Goal: Entertainment & Leisure: Browse casually

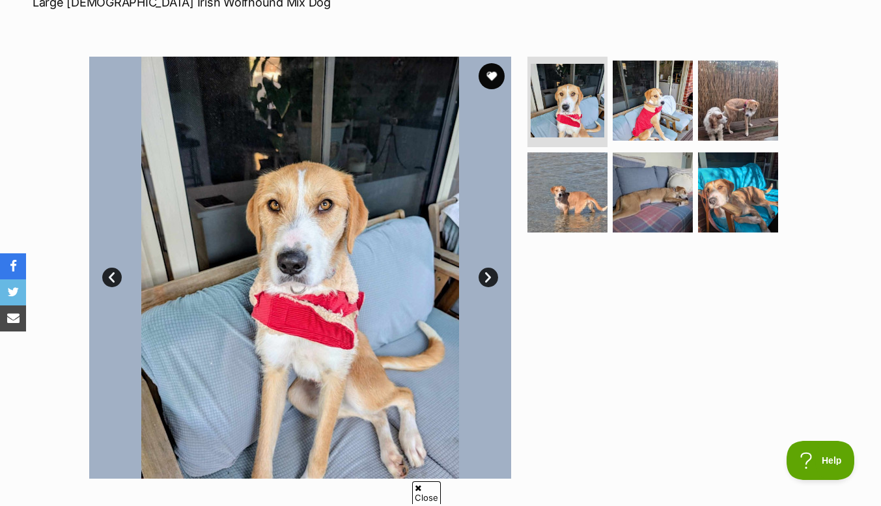
scroll to position [227, 0]
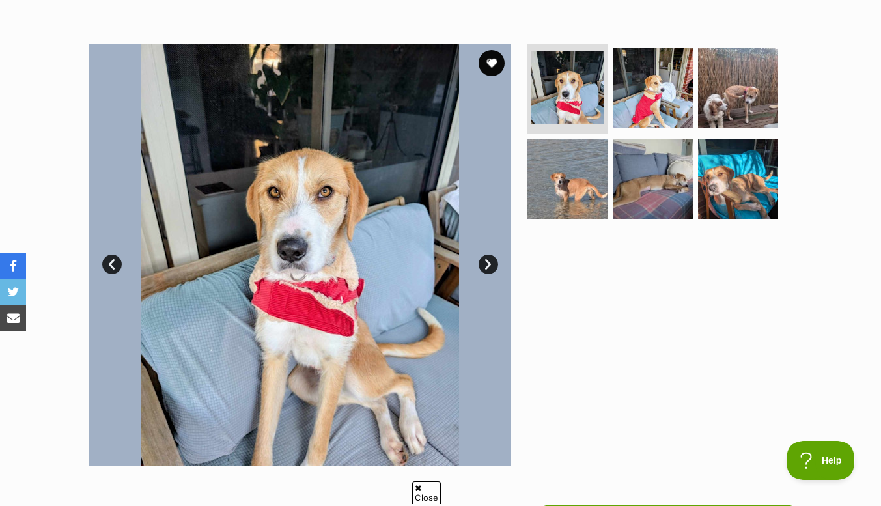
click at [496, 263] on link "Next" at bounding box center [489, 265] width 20 height 20
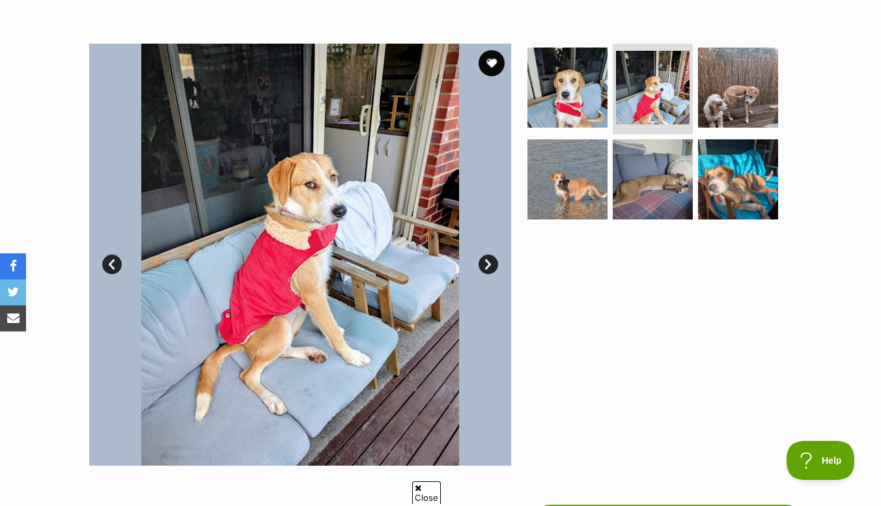
click at [490, 266] on link "Next" at bounding box center [489, 265] width 20 height 20
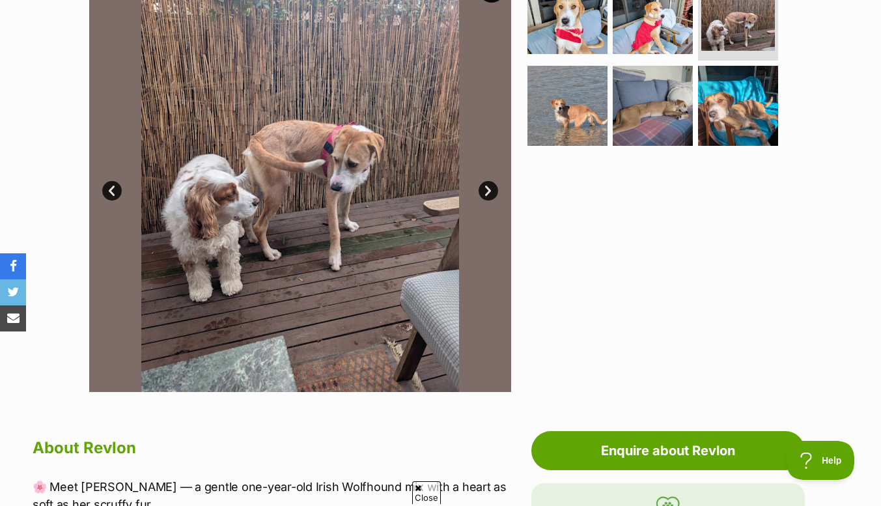
scroll to position [302, 0]
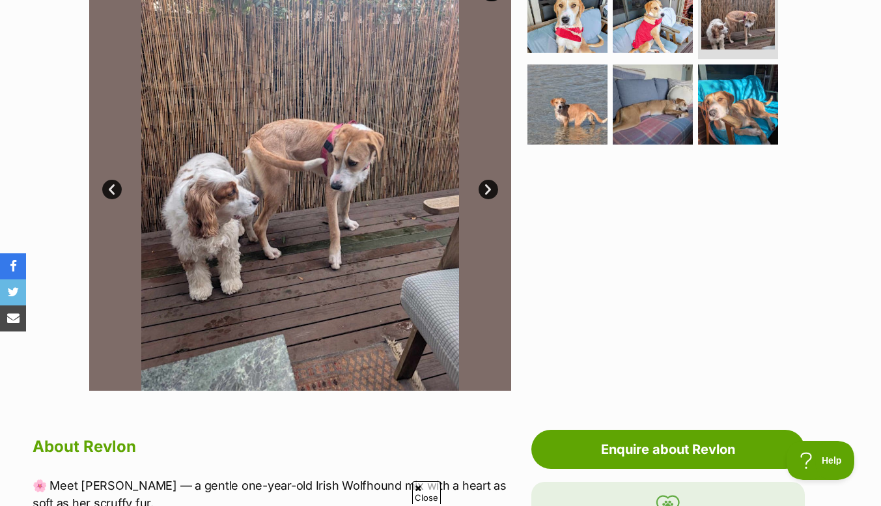
click at [486, 191] on link "Next" at bounding box center [489, 190] width 20 height 20
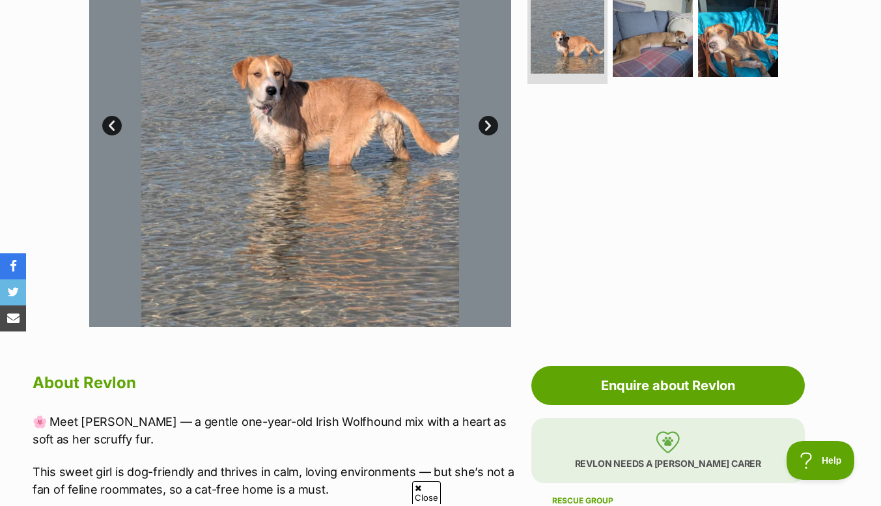
scroll to position [369, 0]
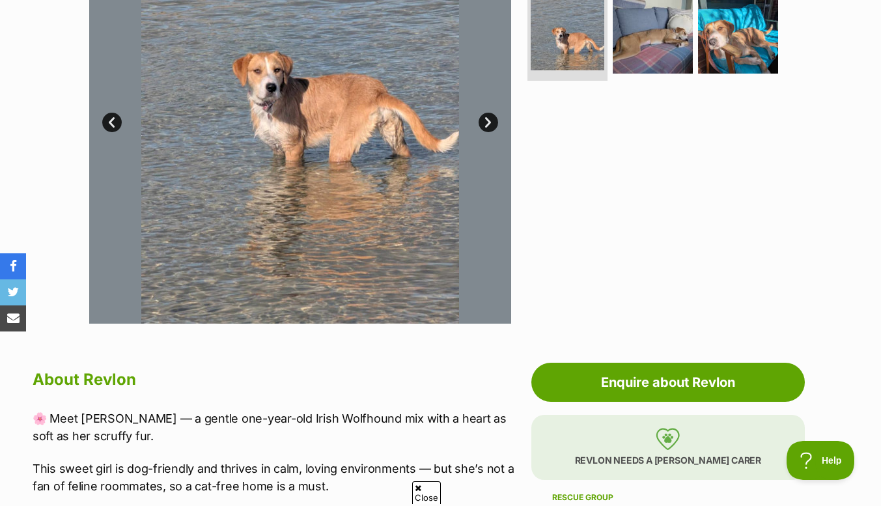
click at [490, 126] on link "Next" at bounding box center [489, 123] width 20 height 20
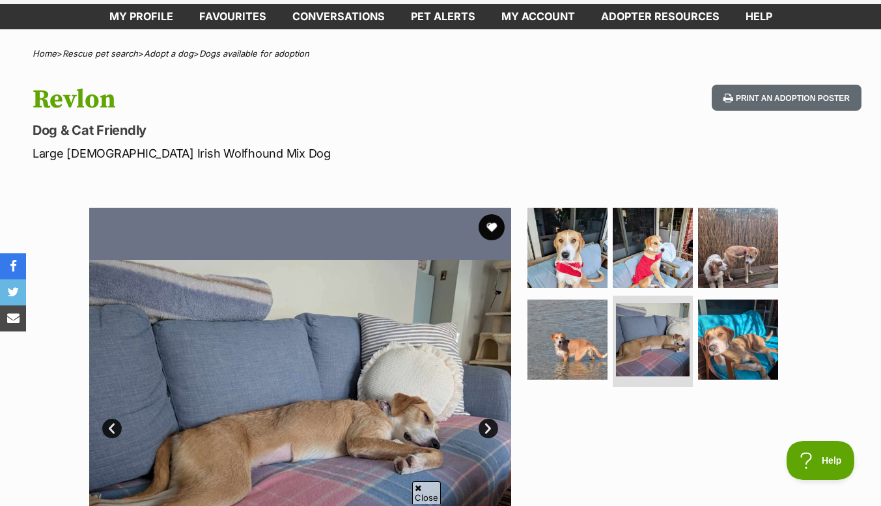
scroll to position [63, 0]
click at [574, 256] on img at bounding box center [567, 247] width 84 height 84
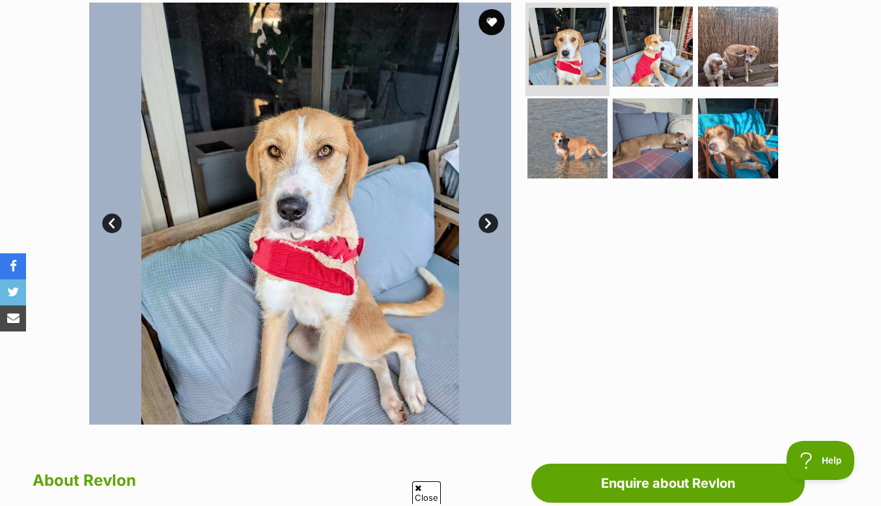
scroll to position [263, 0]
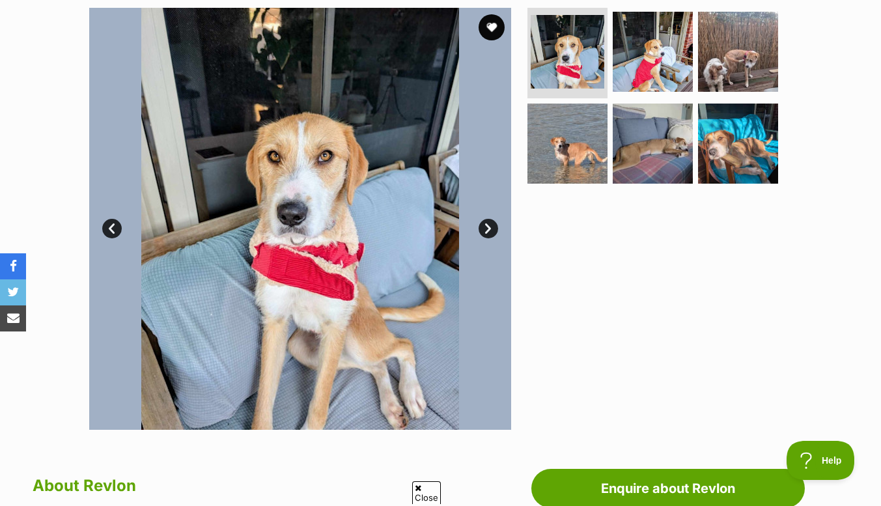
click at [491, 218] on img at bounding box center [300, 219] width 422 height 422
click at [497, 235] on img at bounding box center [300, 219] width 422 height 422
click at [492, 227] on link "Next" at bounding box center [489, 229] width 20 height 20
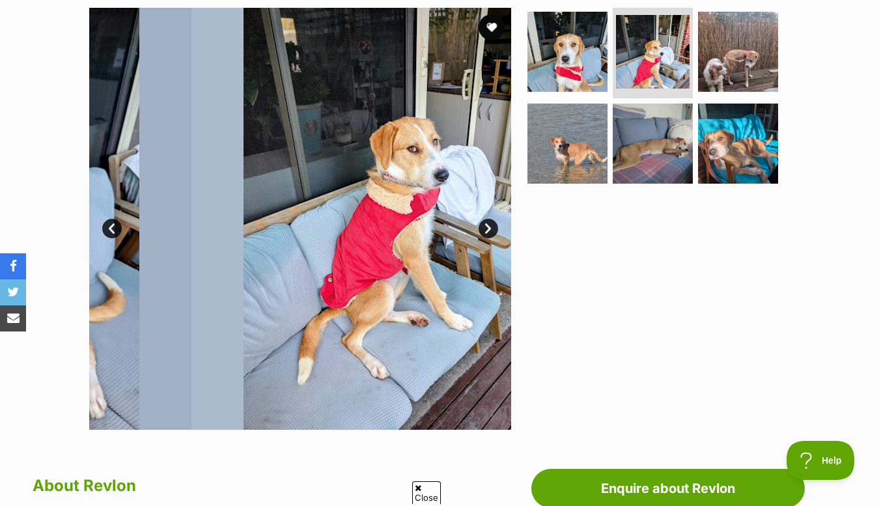
click at [484, 234] on link "Next" at bounding box center [489, 229] width 20 height 20
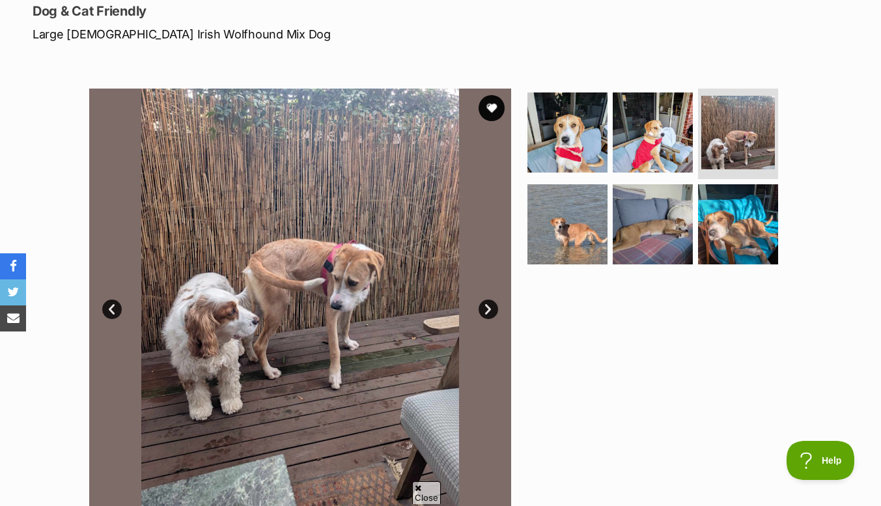
scroll to position [184, 0]
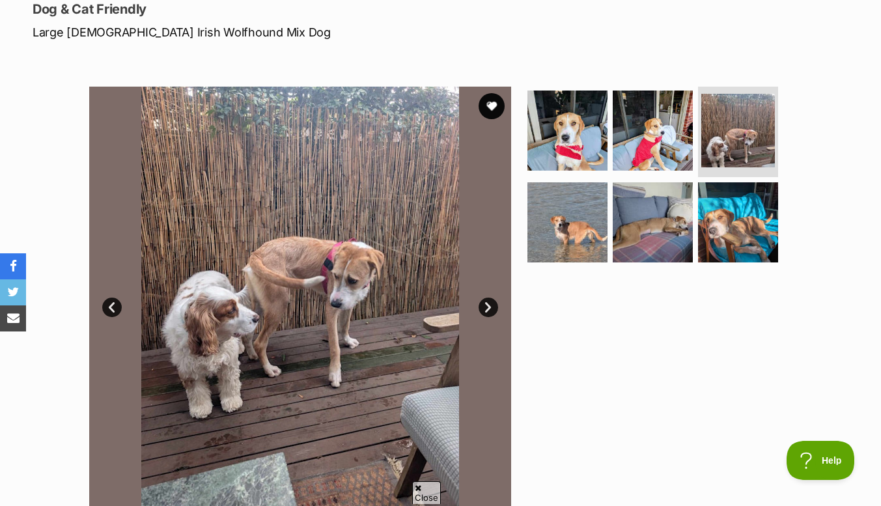
click at [486, 309] on link "Next" at bounding box center [489, 308] width 20 height 20
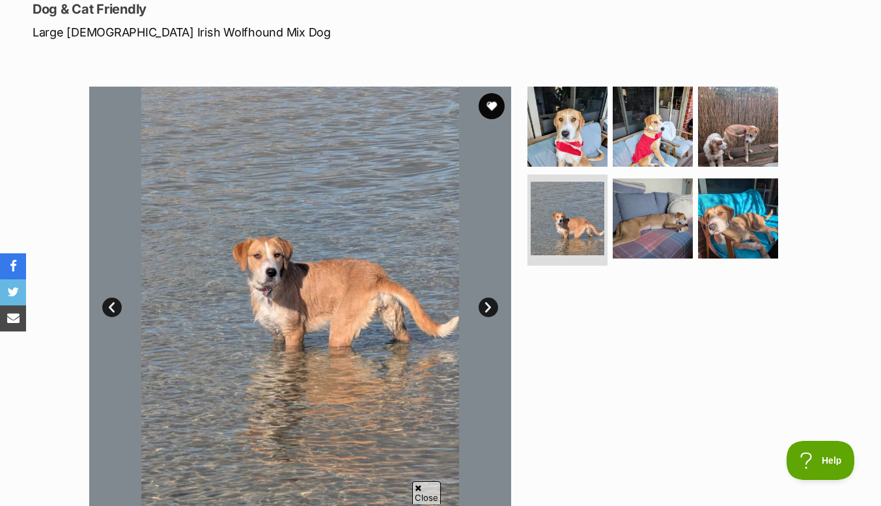
scroll to position [186, 0]
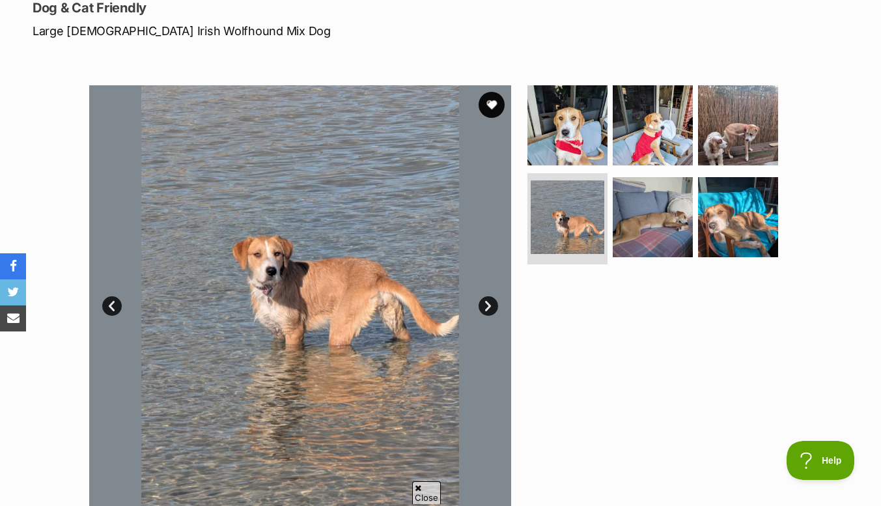
click at [491, 312] on link "Next" at bounding box center [489, 306] width 20 height 20
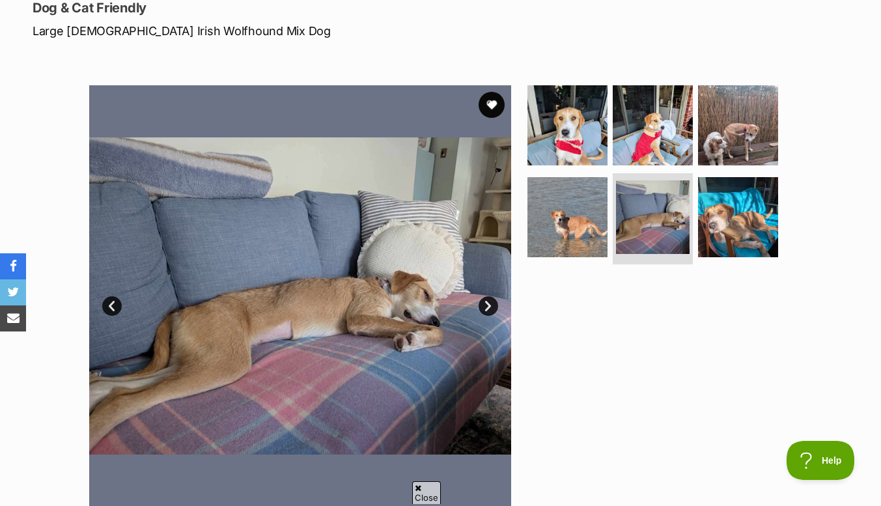
click at [488, 312] on link "Next" at bounding box center [489, 306] width 20 height 20
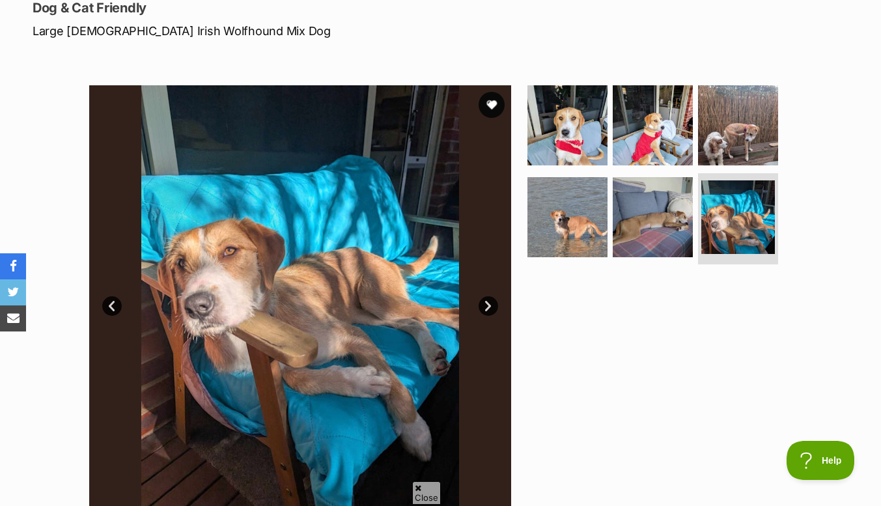
click at [488, 313] on link "Next" at bounding box center [489, 306] width 20 height 20
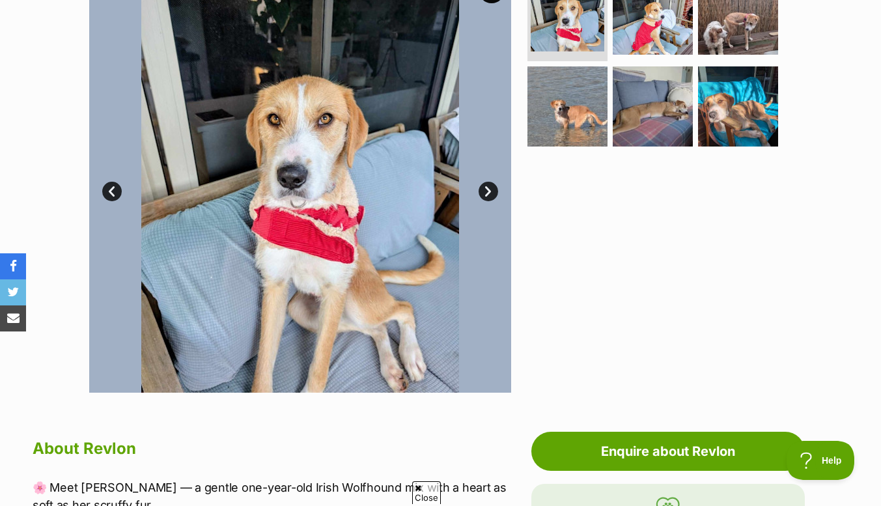
scroll to position [298, 0]
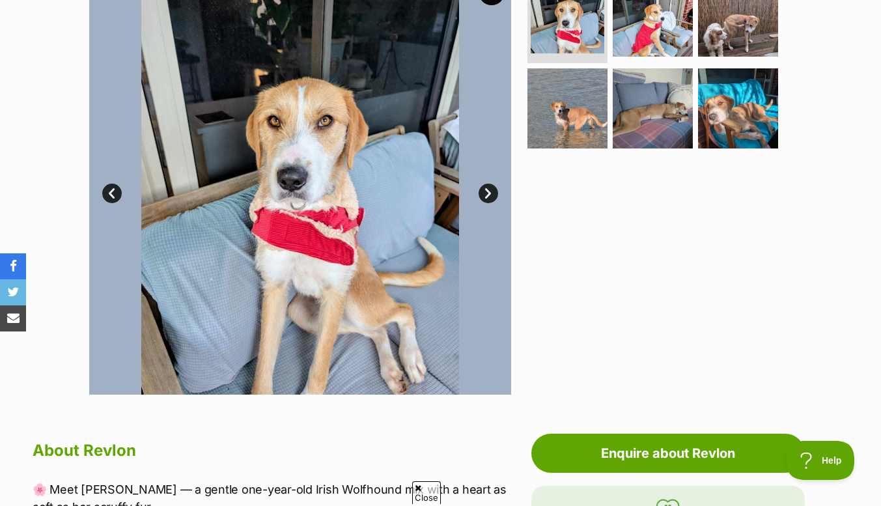
click at [484, 194] on link "Next" at bounding box center [489, 194] width 20 height 20
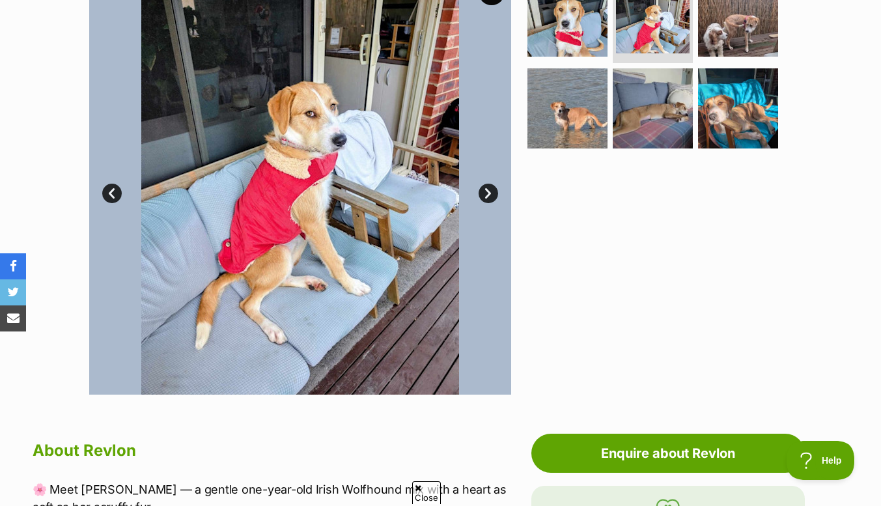
click at [494, 186] on link "Next" at bounding box center [489, 194] width 20 height 20
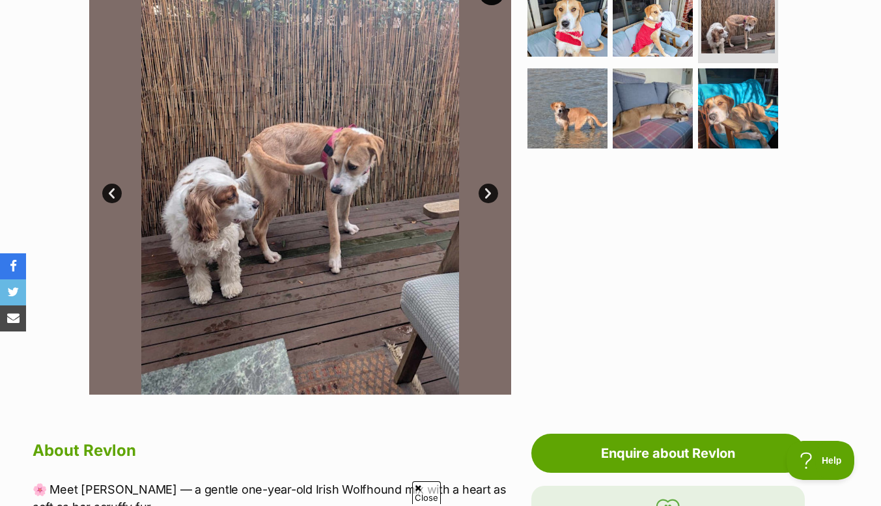
click at [488, 197] on link "Next" at bounding box center [489, 194] width 20 height 20
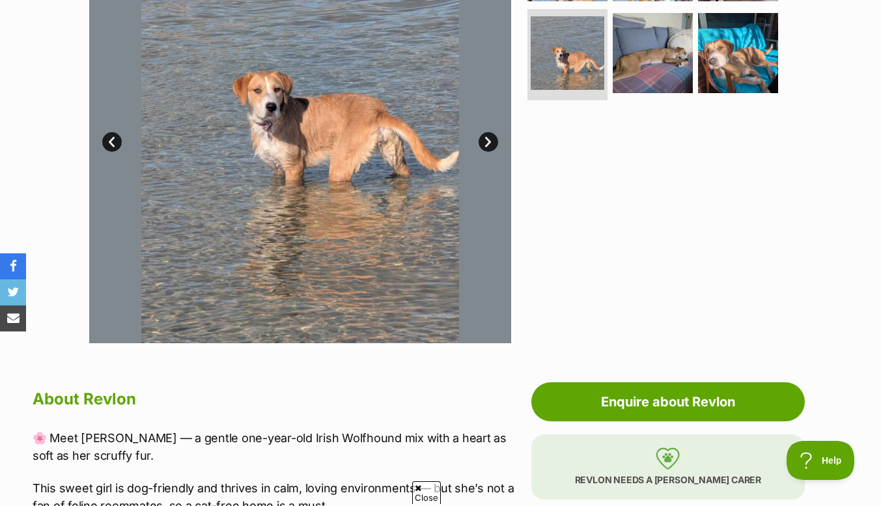
scroll to position [353, 0]
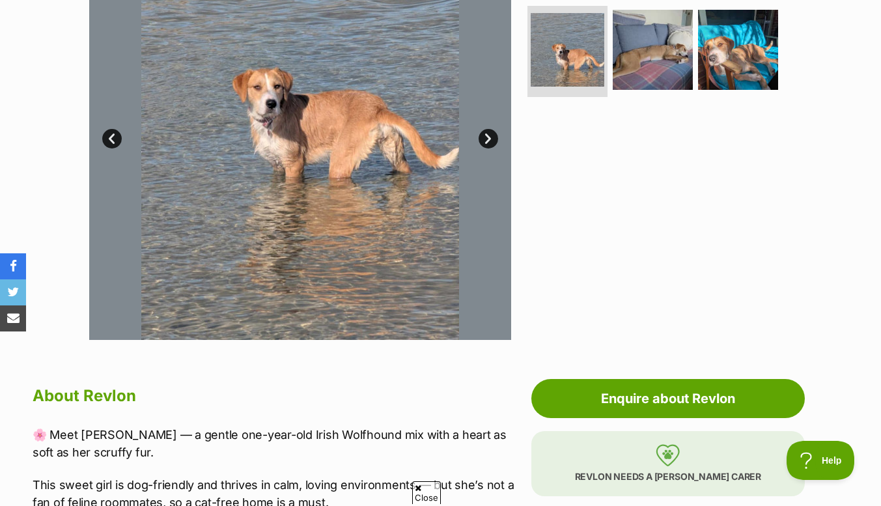
click at [487, 145] on link "Next" at bounding box center [489, 139] width 20 height 20
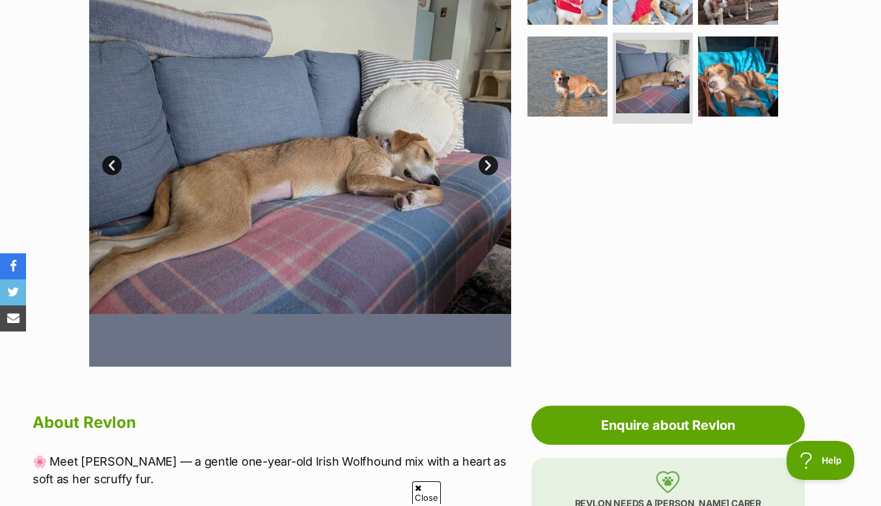
scroll to position [325, 0]
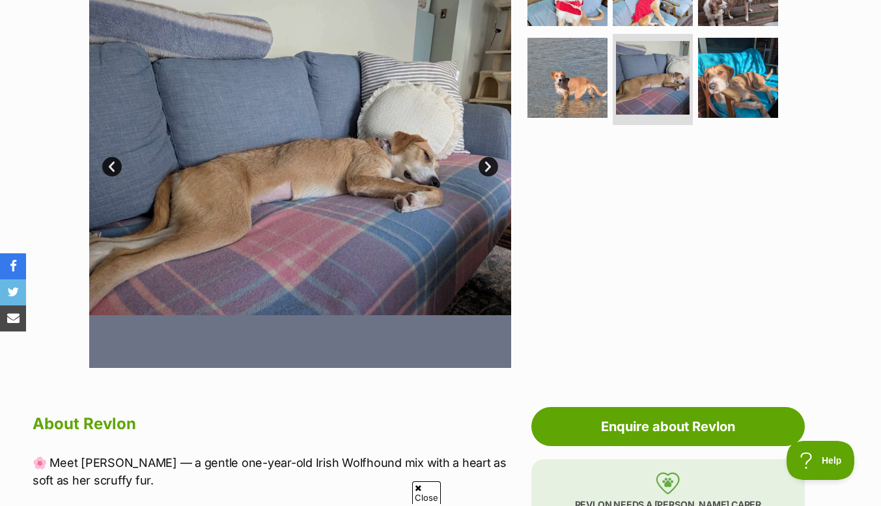
click at [490, 165] on link "Next" at bounding box center [489, 167] width 20 height 20
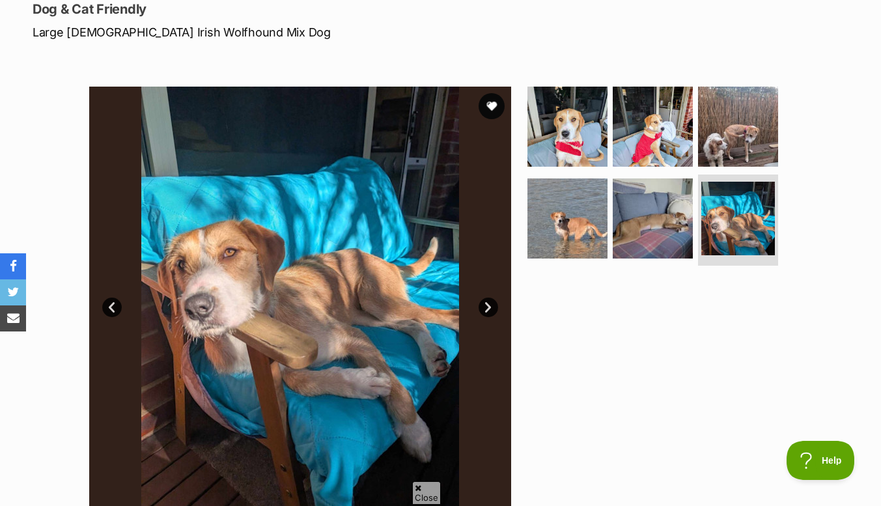
scroll to position [184, 0]
